Goal: Task Accomplishment & Management: Use online tool/utility

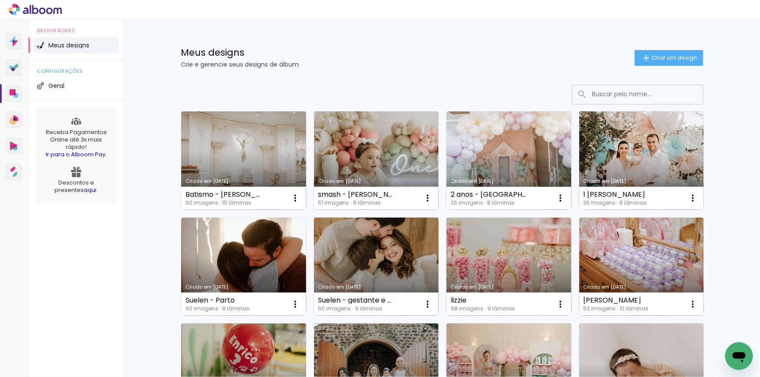
click at [396, 260] on link "Criado em [DATE]" at bounding box center [376, 267] width 125 height 98
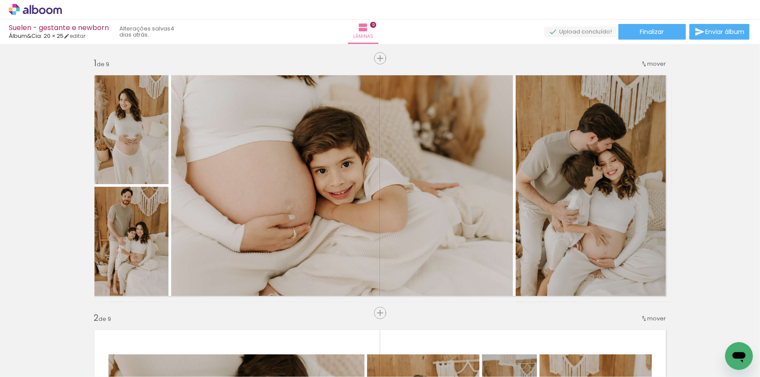
click at [651, 31] on span "Finalizar" at bounding box center [653, 32] width 24 height 6
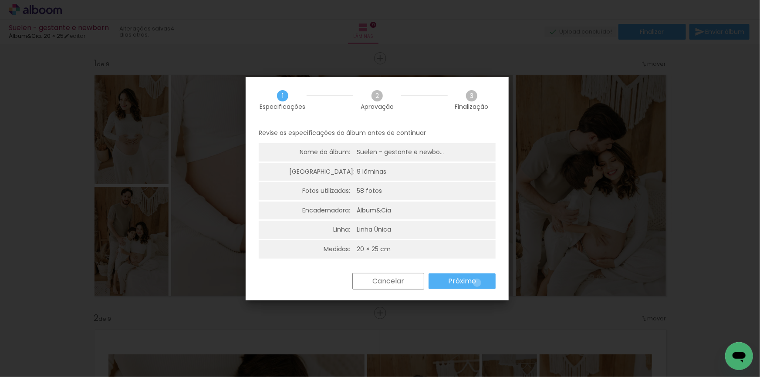
click at [0, 0] on paper-button "Próximo" at bounding box center [0, 0] width 0 height 0
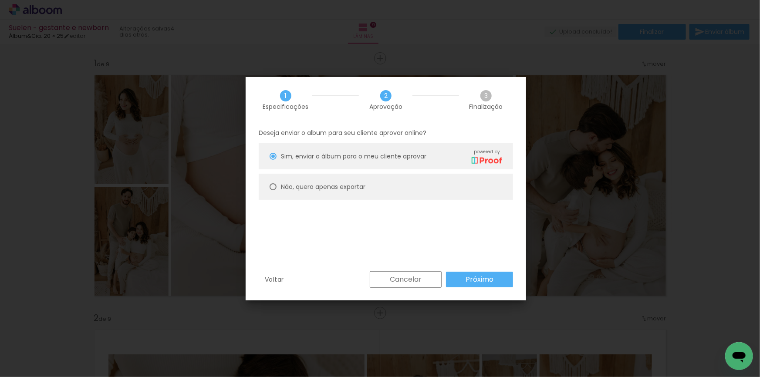
click at [0, 0] on slot "Próximo" at bounding box center [0, 0] width 0 height 0
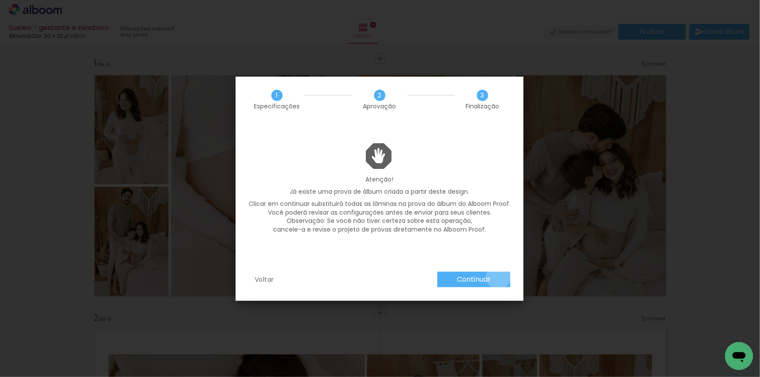
click at [0, 0] on paper-button "Continuar" at bounding box center [0, 0] width 0 height 0
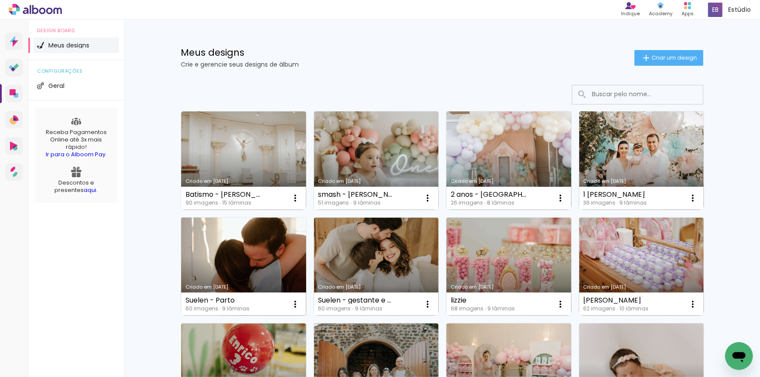
click at [214, 262] on link "Criado em [DATE]" at bounding box center [243, 267] width 125 height 98
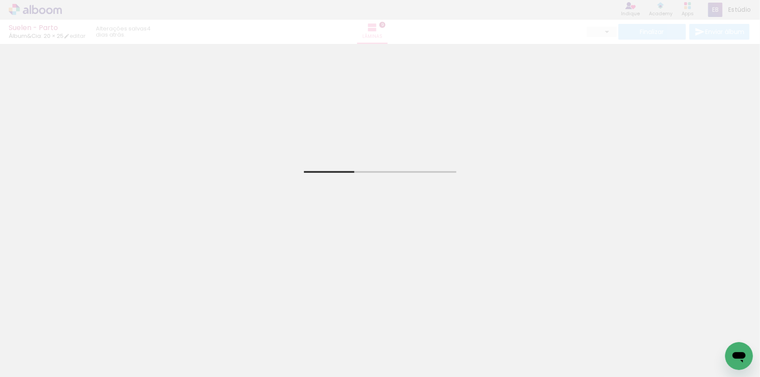
click at [637, 33] on div "Suelen - Parto Álbum&Cia: 20 × 25 editar 4 dias atrás. Lâminas 9 Finalizar Envi…" at bounding box center [380, 22] width 760 height 44
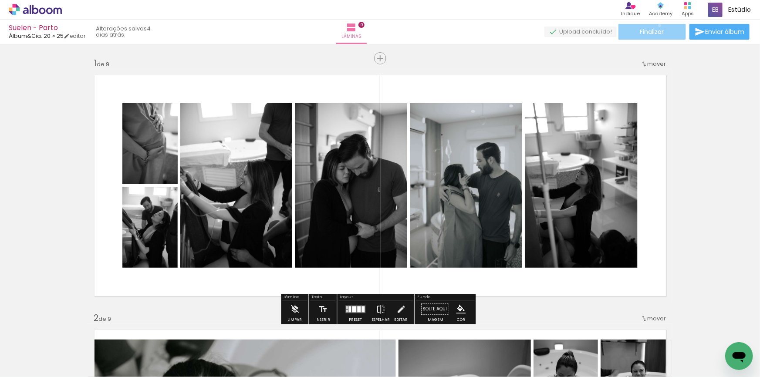
click at [657, 25] on paper-button "Finalizar" at bounding box center [653, 32] width 68 height 16
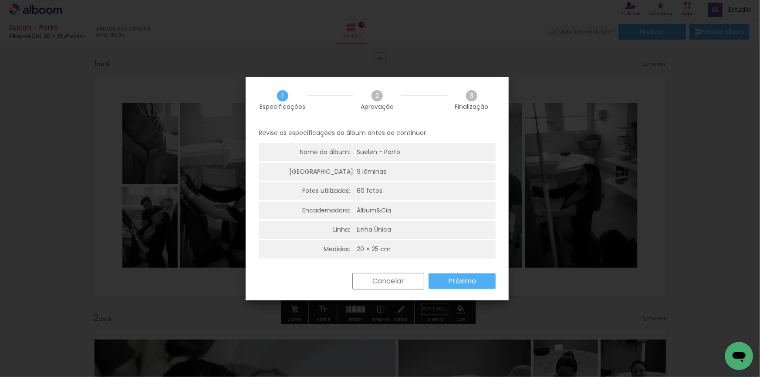
click at [477, 277] on paper-button "Próximo" at bounding box center [462, 282] width 67 height 16
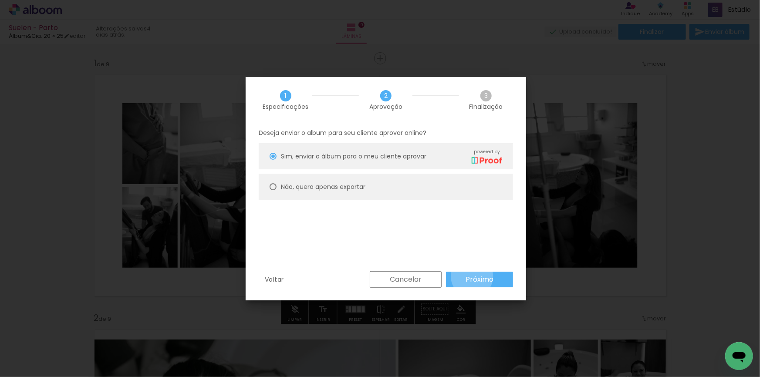
click at [0, 0] on slot "Próximo" at bounding box center [0, 0] width 0 height 0
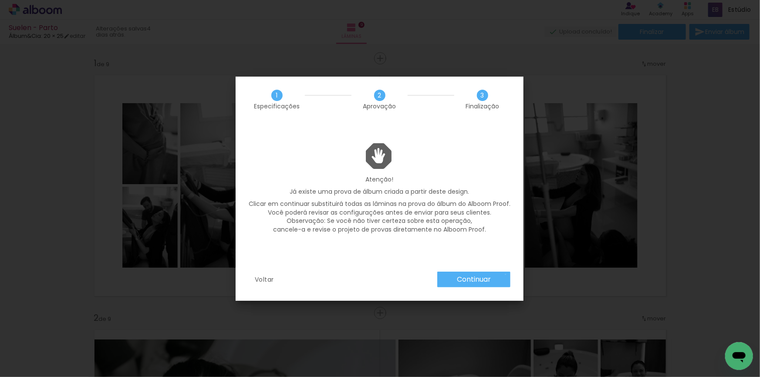
click at [506, 275] on paper-button "Continuar" at bounding box center [474, 280] width 73 height 16
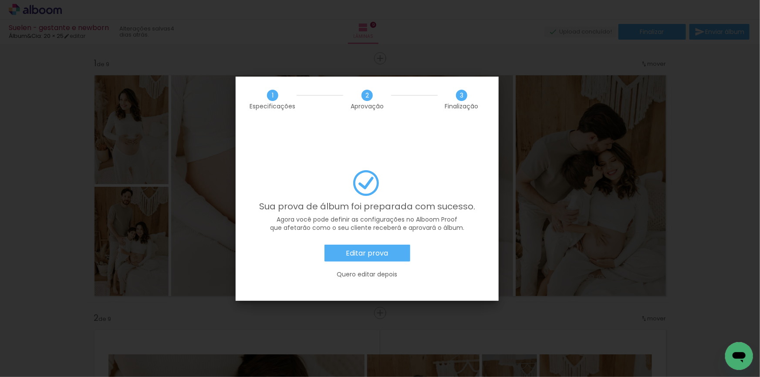
click at [392, 245] on paper-button "Editar prova" at bounding box center [368, 253] width 86 height 17
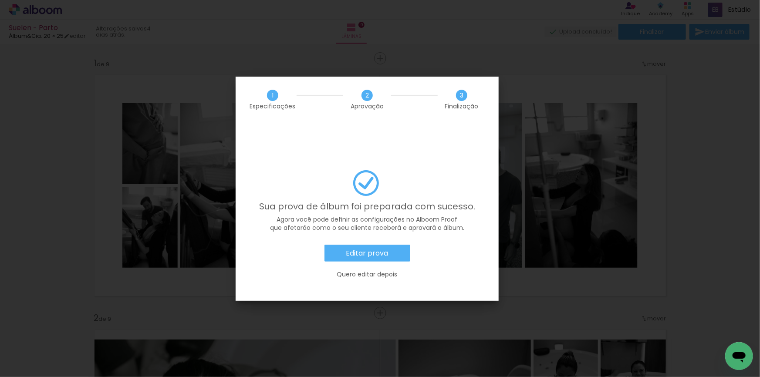
click at [0, 0] on slot "Editar prova" at bounding box center [0, 0] width 0 height 0
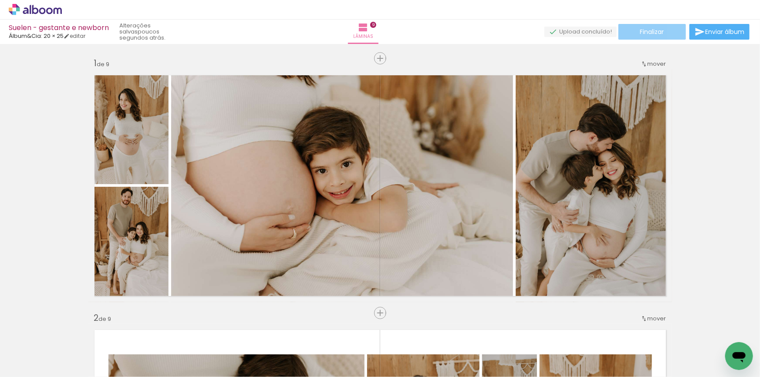
click at [641, 31] on span "Finalizar" at bounding box center [653, 32] width 24 height 6
